Goal: Information Seeking & Learning: Learn about a topic

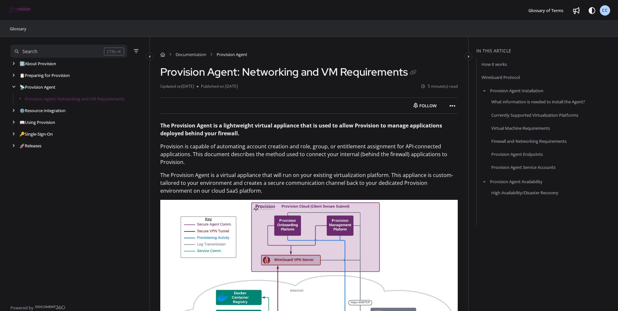
click at [604, 8] on span "CC" at bounding box center [605, 10] width 6 height 6
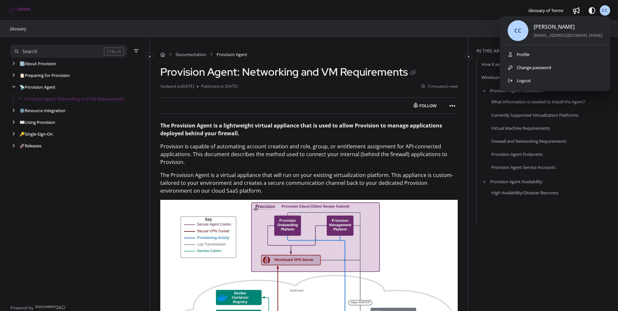
click at [557, 23] on div "[PERSON_NAME]" at bounding box center [567, 27] width 69 height 8
click at [51, 13] on div at bounding box center [162, 11] width 243 height 16
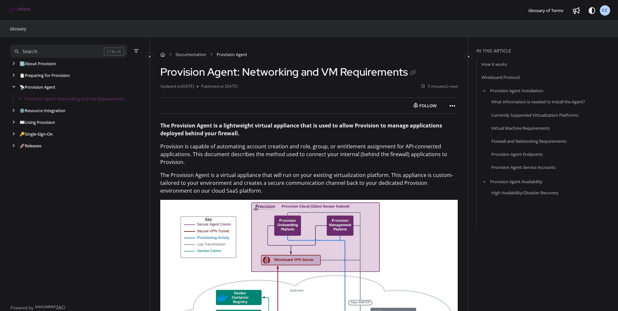
click at [19, 8] on img "Project logo" at bounding box center [19, 10] width 23 height 7
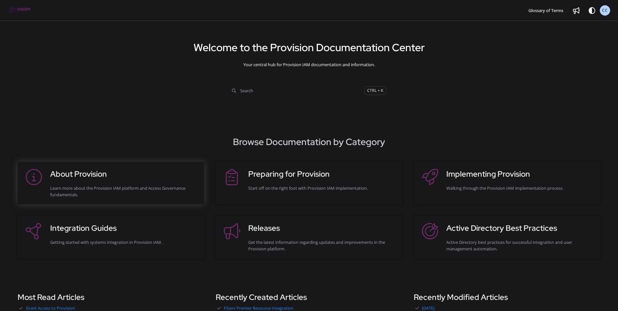
click at [83, 176] on h3 "About Provision" at bounding box center [123, 174] width 147 height 12
